Goal: Navigation & Orientation: Find specific page/section

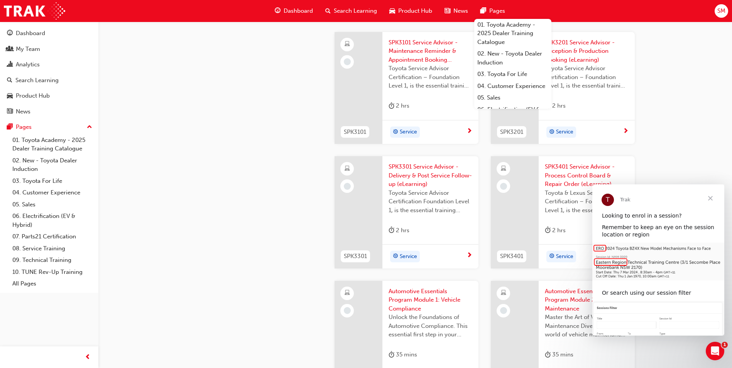
scroll to position [849, 0]
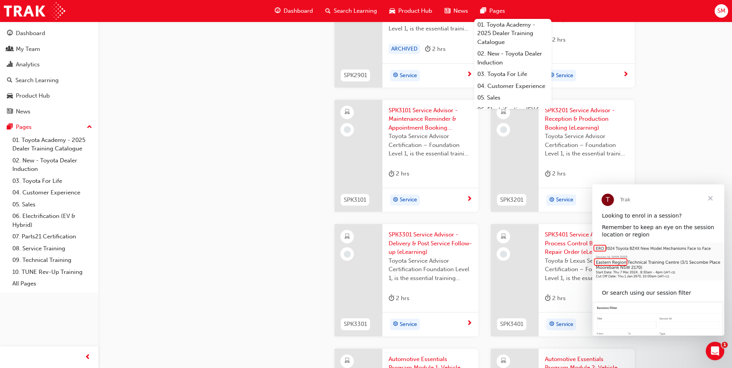
click at [710, 198] on span "Close" at bounding box center [710, 198] width 28 height 28
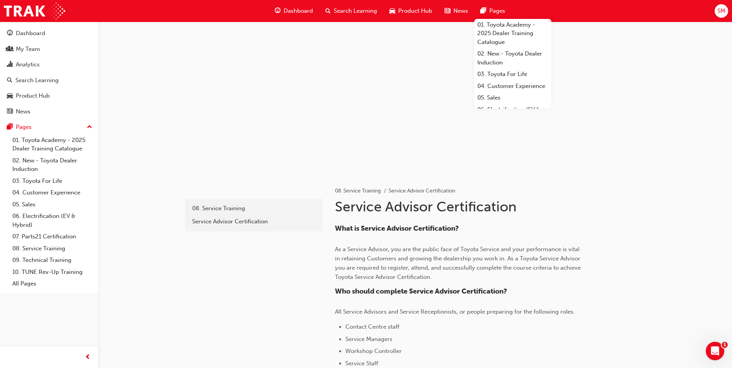
scroll to position [0, 0]
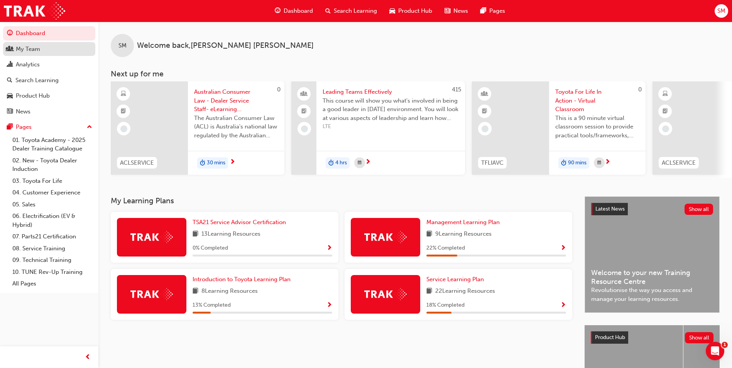
click at [30, 51] on div "My Team" at bounding box center [28, 49] width 24 height 9
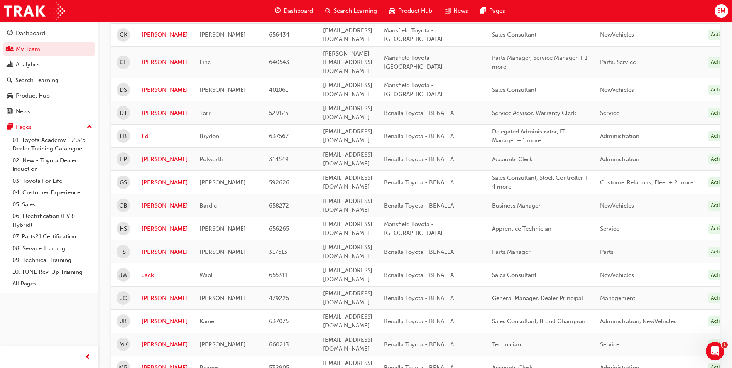
scroll to position [347, 0]
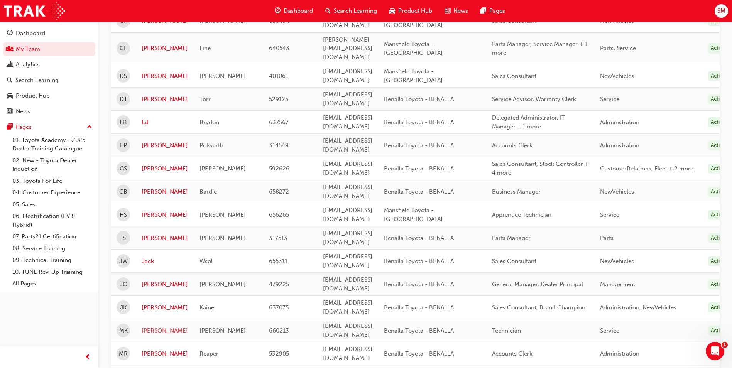
click at [157, 326] on link "[PERSON_NAME]" at bounding box center [165, 330] width 46 height 9
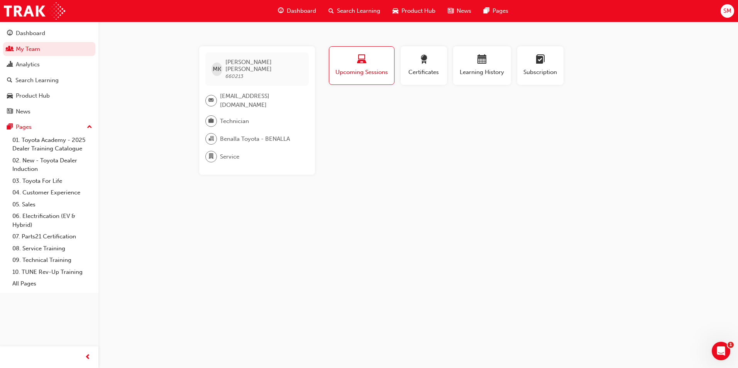
click at [363, 75] on span "Upcoming Sessions" at bounding box center [361, 72] width 53 height 9
